Goal: Information Seeking & Learning: Learn about a topic

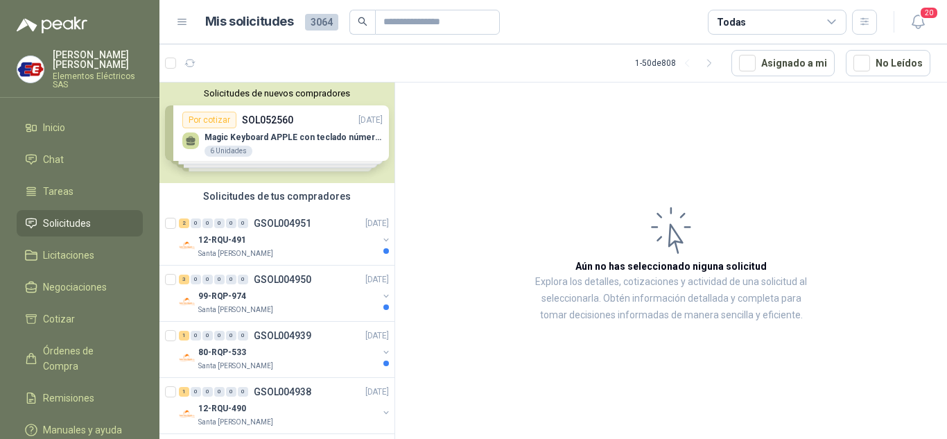
click at [75, 220] on span "Solicitudes" at bounding box center [67, 223] width 48 height 15
click at [237, 231] on div "12-RQU-491" at bounding box center [288, 239] width 180 height 17
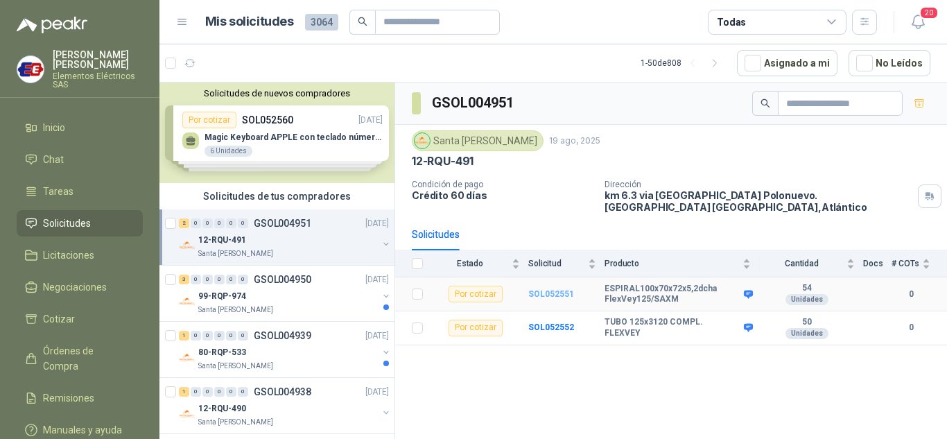
click at [543, 289] on b "SOL052551" at bounding box center [551, 294] width 46 height 10
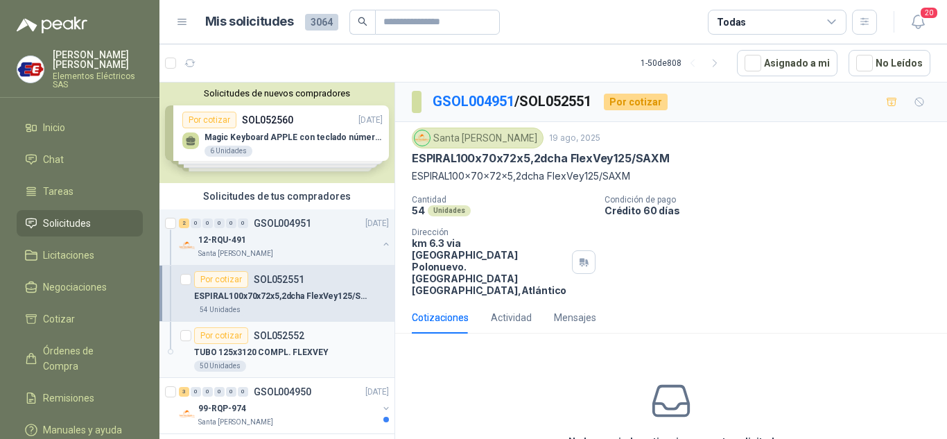
click at [247, 344] on div "TUBO 125x3120 COMPL. FLEXVEY" at bounding box center [291, 352] width 195 height 17
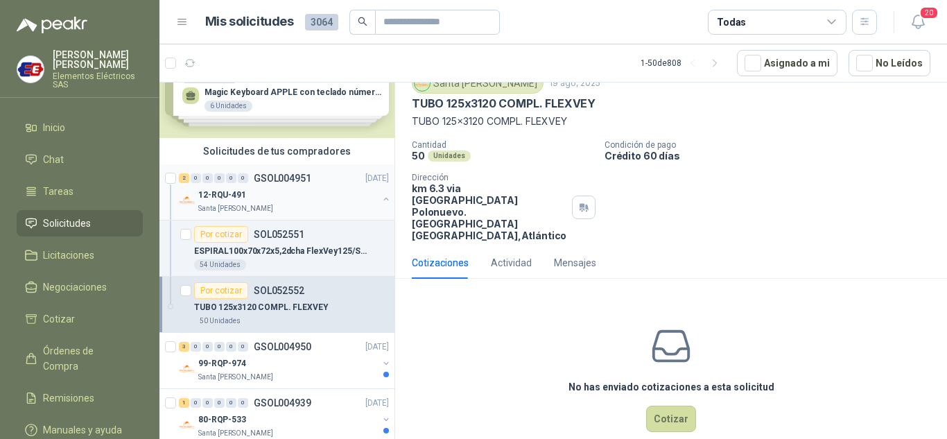
scroll to position [69, 0]
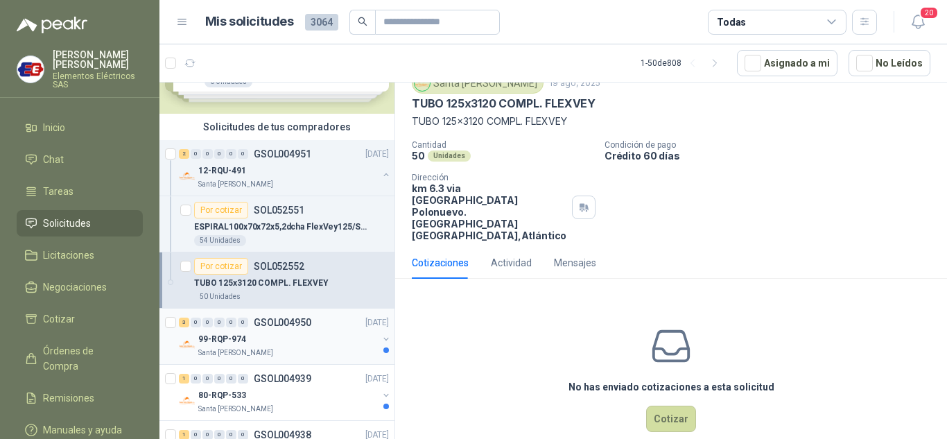
click at [213, 331] on div "99-RQP-974" at bounding box center [288, 339] width 180 height 17
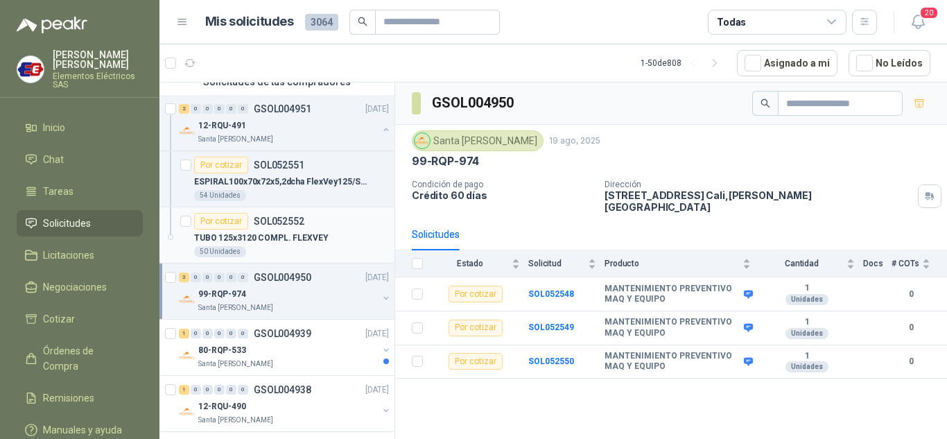
scroll to position [208, 0]
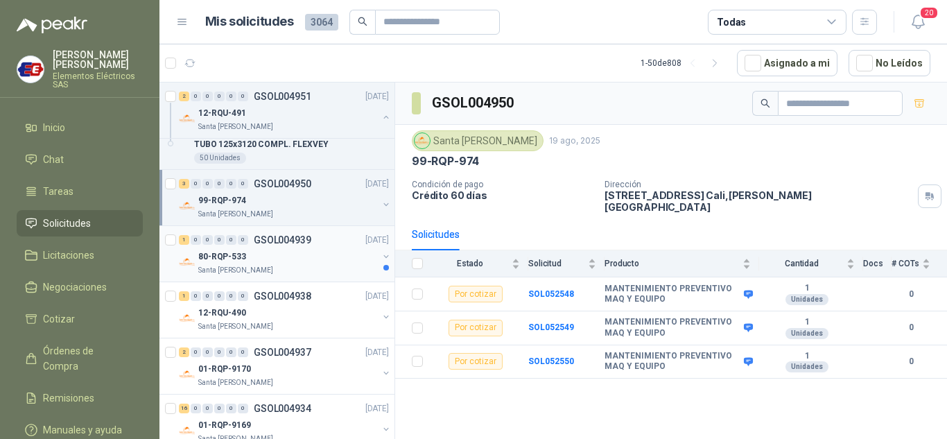
click at [227, 244] on div "0" at bounding box center [231, 240] width 10 height 10
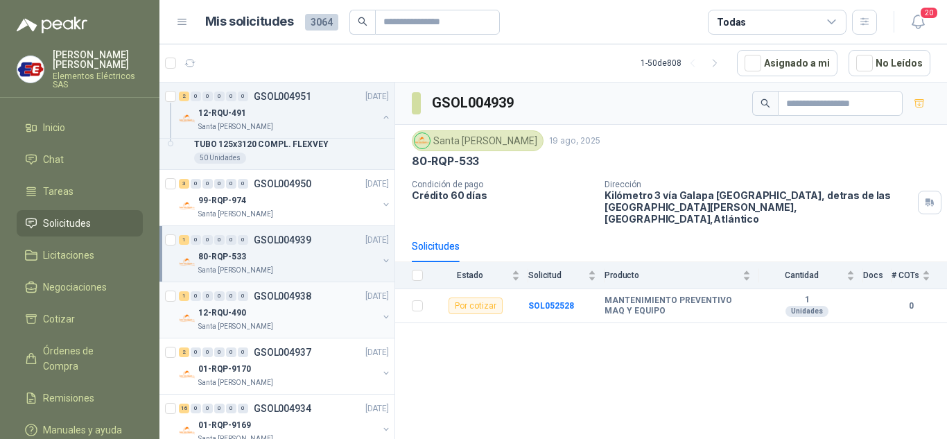
click at [226, 308] on p "12-RQU-490" at bounding box center [222, 312] width 48 height 13
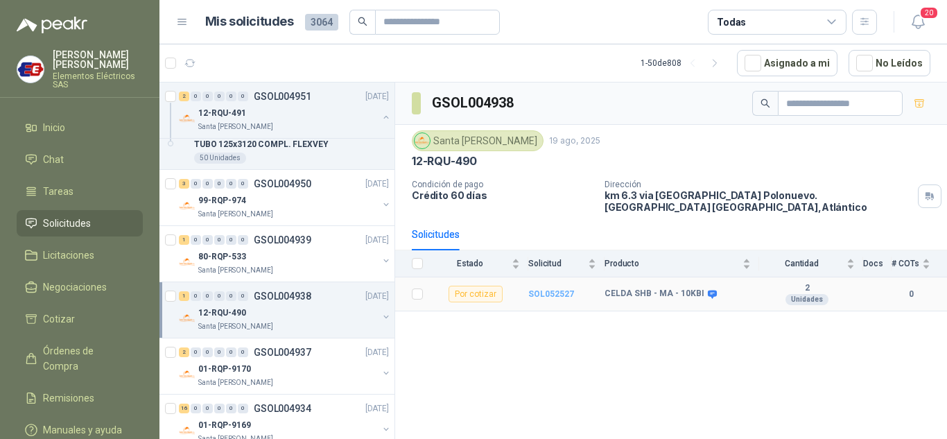
click at [534, 289] on b "SOL052527" at bounding box center [551, 294] width 46 height 10
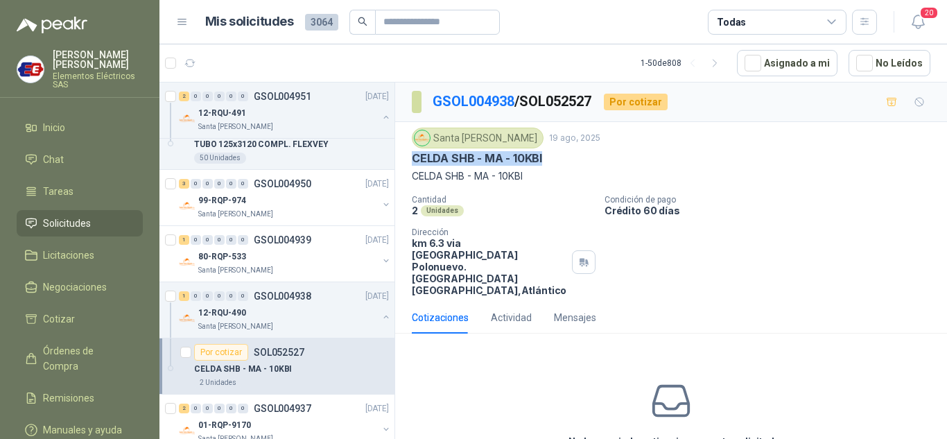
drag, startPoint x: 411, startPoint y: 156, endPoint x: 539, endPoint y: 154, distance: 128.2
click at [554, 157] on div "Santa [PERSON_NAME] [DATE] CELDA SHB - MA - 10KBI CELDA SHB - MA - 10KBI Cantid…" at bounding box center [671, 212] width 552 height 180
copy p "CELDA SHB - MA - 10KBI"
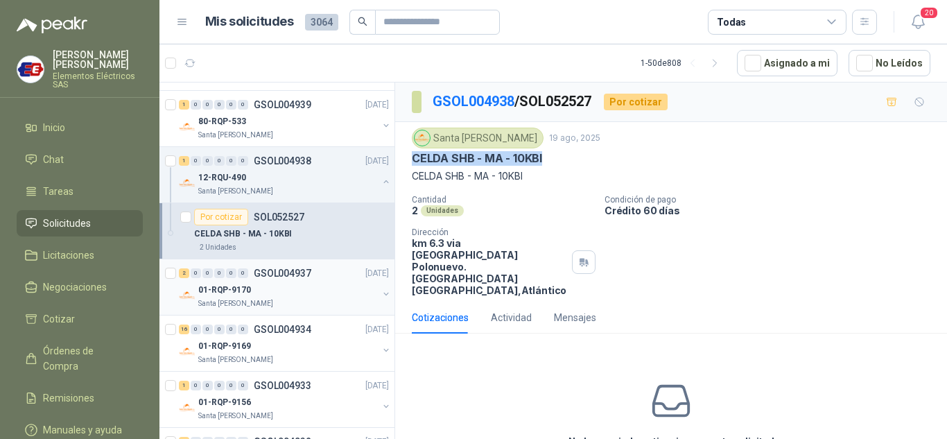
scroll to position [347, 0]
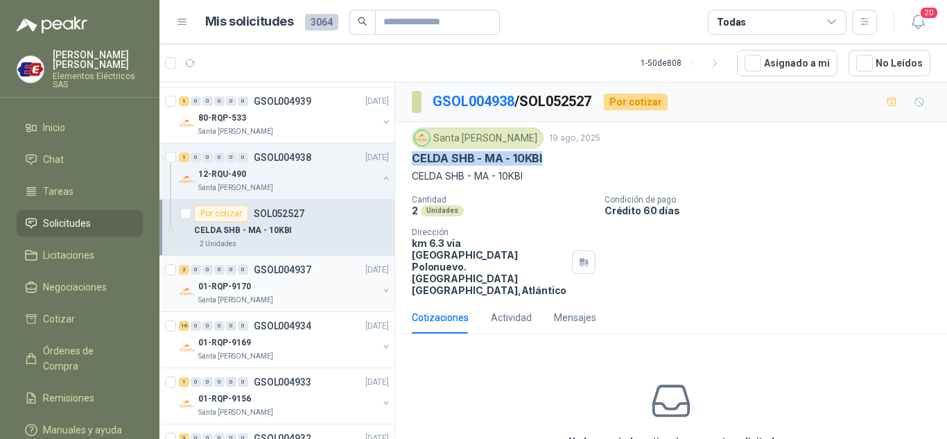
click at [243, 278] on div "01-RQP-9170" at bounding box center [288, 286] width 180 height 17
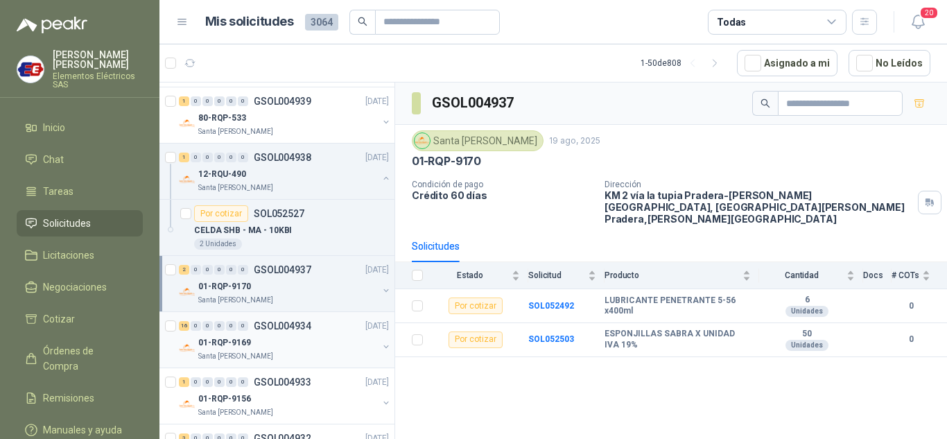
click at [262, 342] on div "01-RQP-9169" at bounding box center [288, 342] width 180 height 17
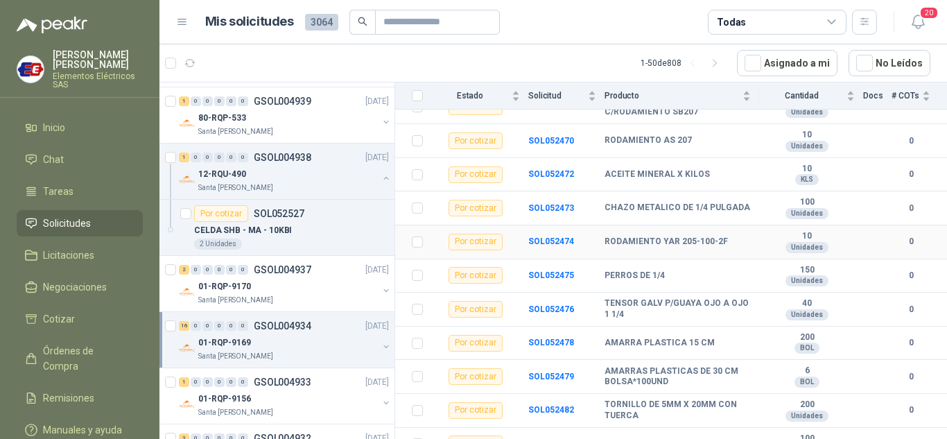
scroll to position [373, 0]
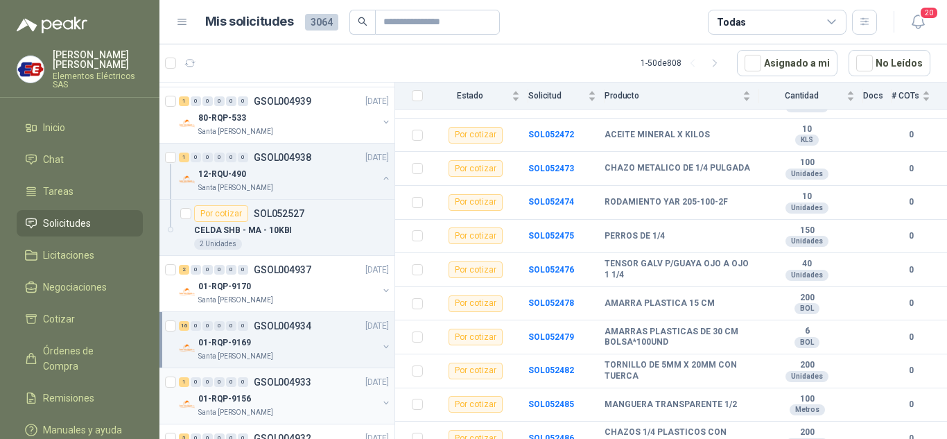
click at [216, 376] on div "1 0 0 0 0 0 GSOL004933 [DATE]" at bounding box center [285, 382] width 213 height 17
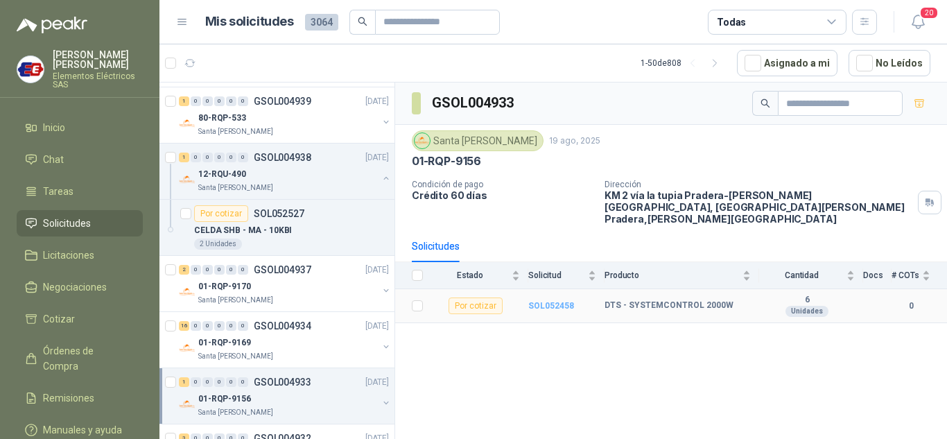
click at [548, 301] on b "SOL052458" at bounding box center [551, 306] width 46 height 10
